Goal: Task Accomplishment & Management: Complete application form

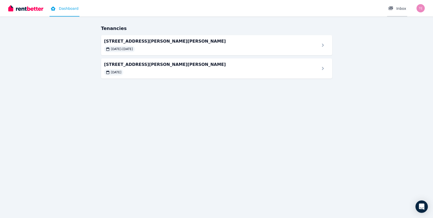
click at [396, 6] on div at bounding box center [392, 8] width 8 height 5
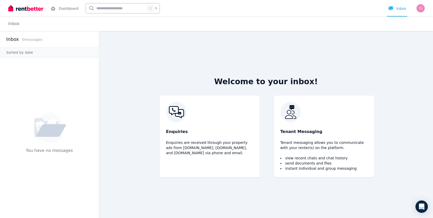
click at [421, 6] on img "button" at bounding box center [421, 8] width 8 height 8
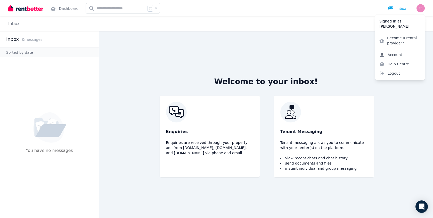
click at [388, 55] on link "Account" at bounding box center [390, 54] width 31 height 9
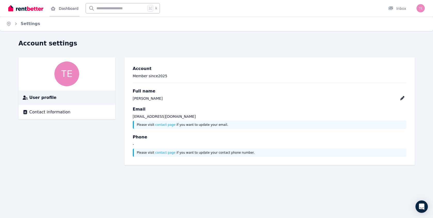
click at [61, 7] on link "Dashboard" at bounding box center [65, 8] width 30 height 17
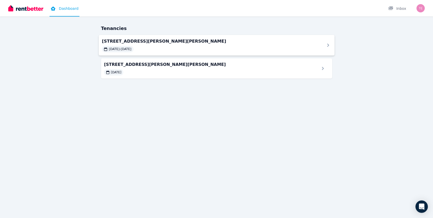
click at [114, 41] on span "[STREET_ADDRESS][PERSON_NAME][PERSON_NAME]" at bounding box center [210, 41] width 217 height 6
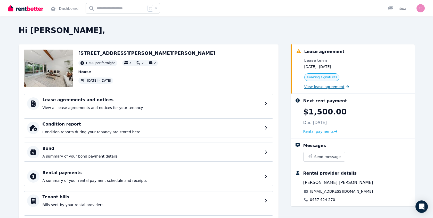
click at [316, 86] on span "View lease agreement" at bounding box center [325, 86] width 40 height 5
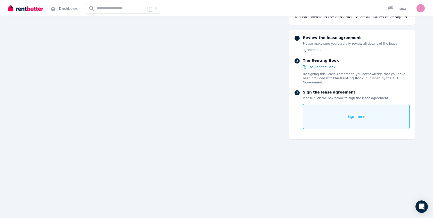
scroll to position [2763, 0]
click at [349, 114] on span "Sign here" at bounding box center [356, 116] width 17 height 5
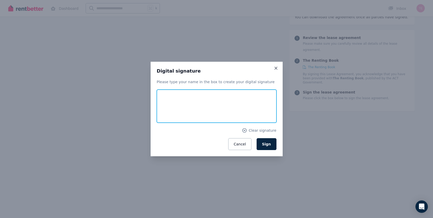
click at [170, 102] on input "text" at bounding box center [217, 106] width 120 height 33
type input "*******"
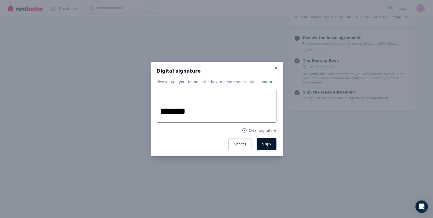
click at [267, 144] on span "Sign" at bounding box center [266, 144] width 9 height 4
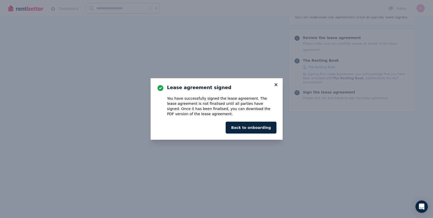
click at [277, 83] on icon at bounding box center [276, 84] width 3 height 3
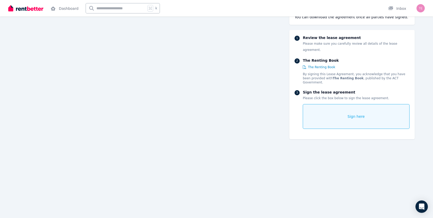
scroll to position [2679, 0]
click at [423, 6] on img "button" at bounding box center [421, 8] width 8 height 8
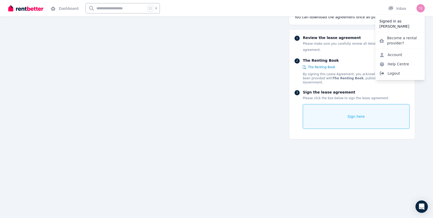
click at [393, 72] on span "Logout" at bounding box center [400, 73] width 50 height 9
